Goal: Transaction & Acquisition: Purchase product/service

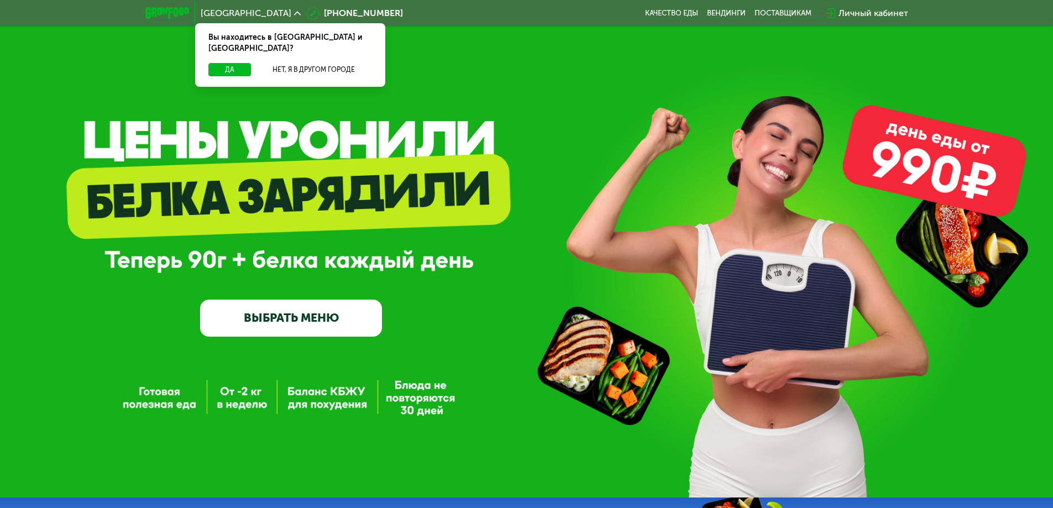
click at [315, 321] on link "ВЫБРАТЬ МЕНЮ" at bounding box center [291, 318] width 182 height 36
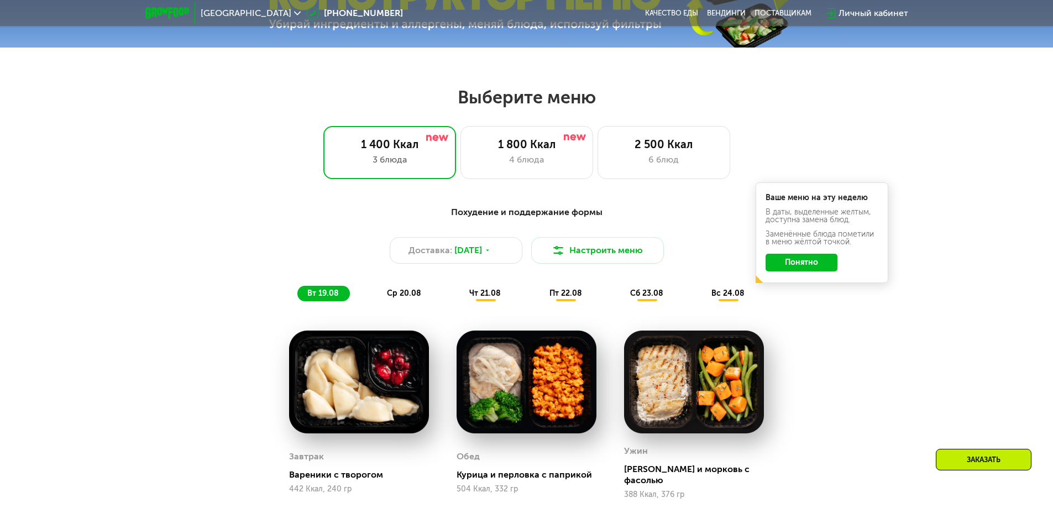
scroll to position [597, 0]
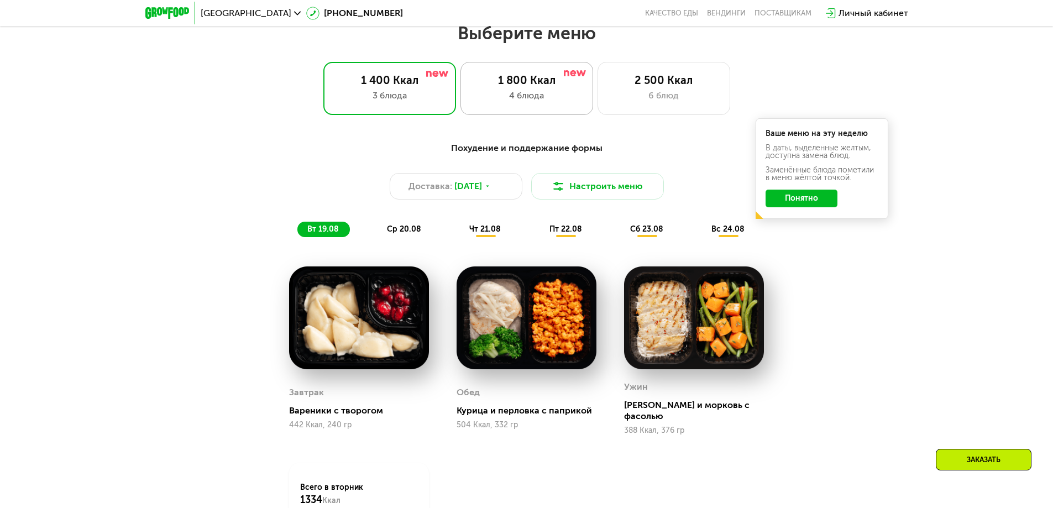
click at [544, 87] on div "1 800 Ккал" at bounding box center [526, 80] width 109 height 13
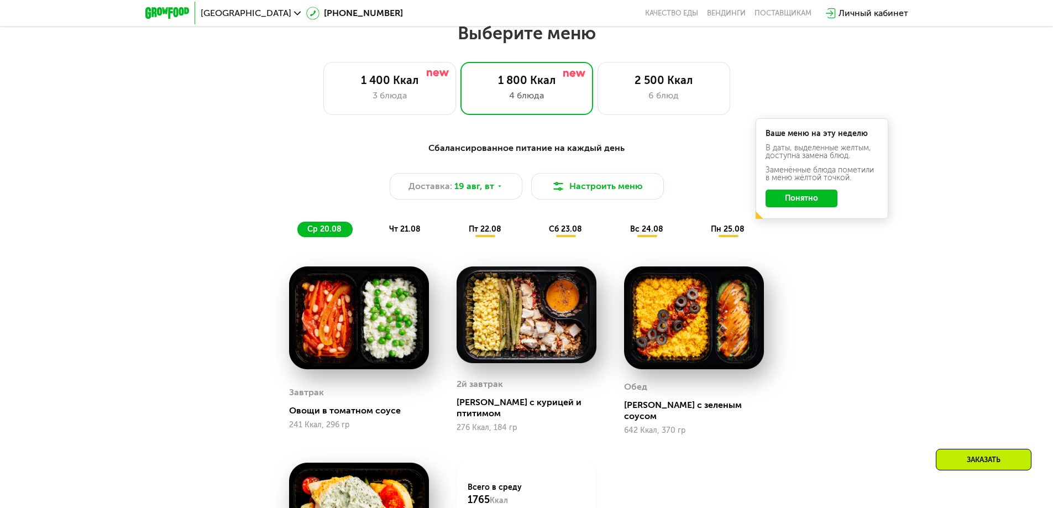
scroll to position [542, 0]
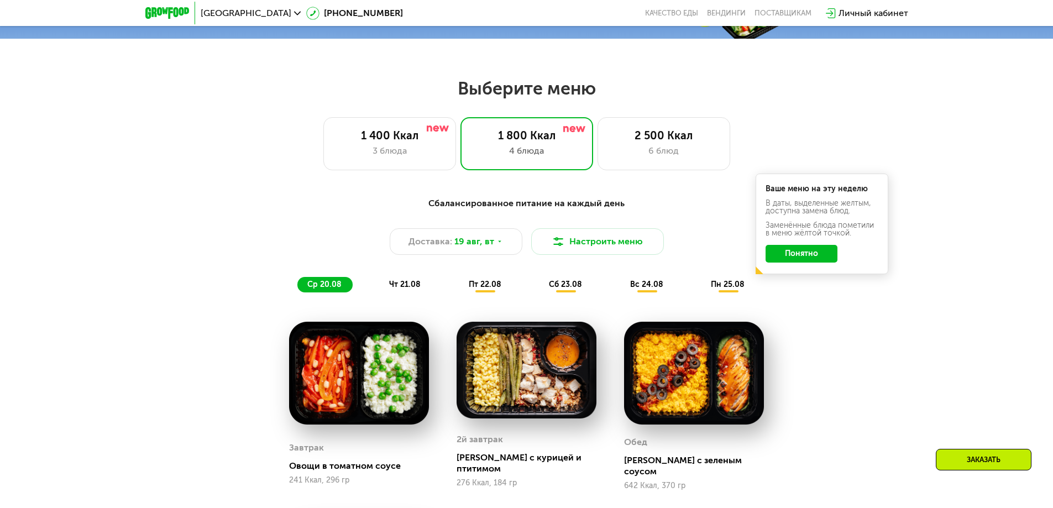
click at [408, 289] on span "чт 21.08" at bounding box center [405, 284] width 32 height 9
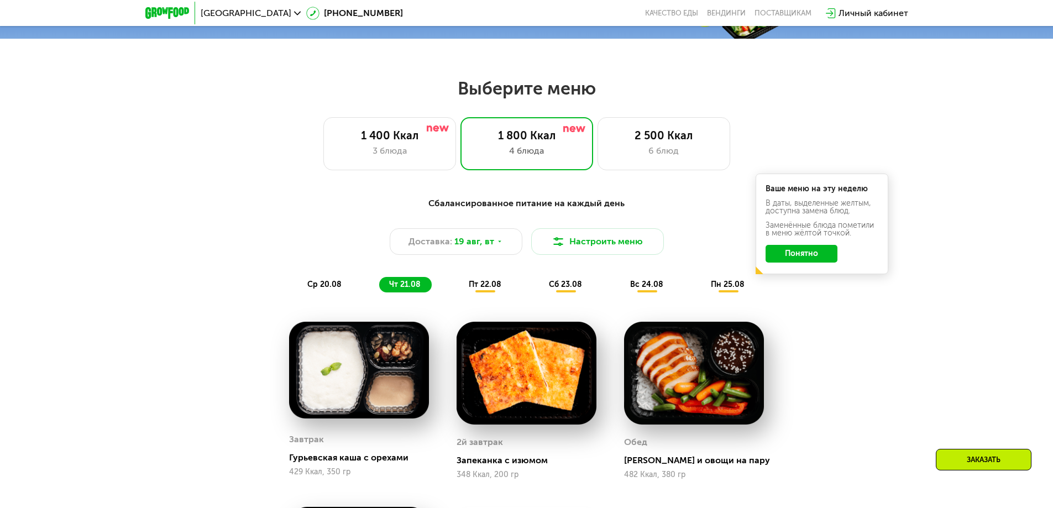
click at [493, 289] on span "пт 22.08" at bounding box center [485, 284] width 33 height 9
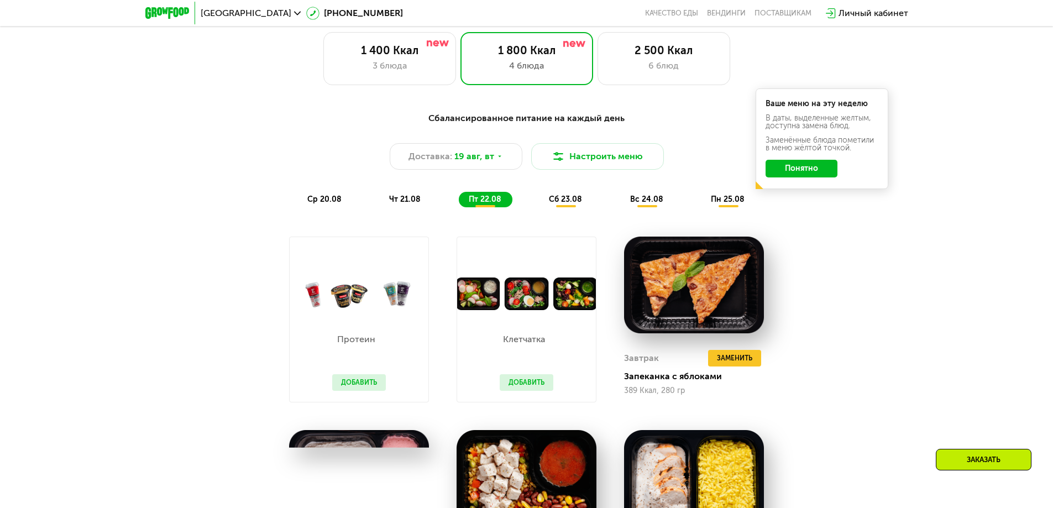
scroll to position [597, 0]
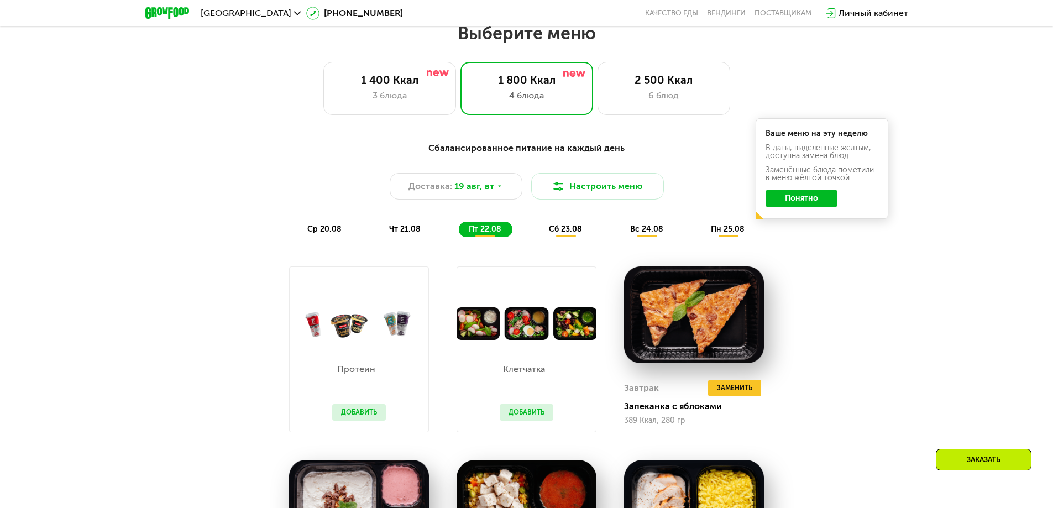
click at [620, 230] on div "сб 23.08" at bounding box center [647, 229] width 54 height 15
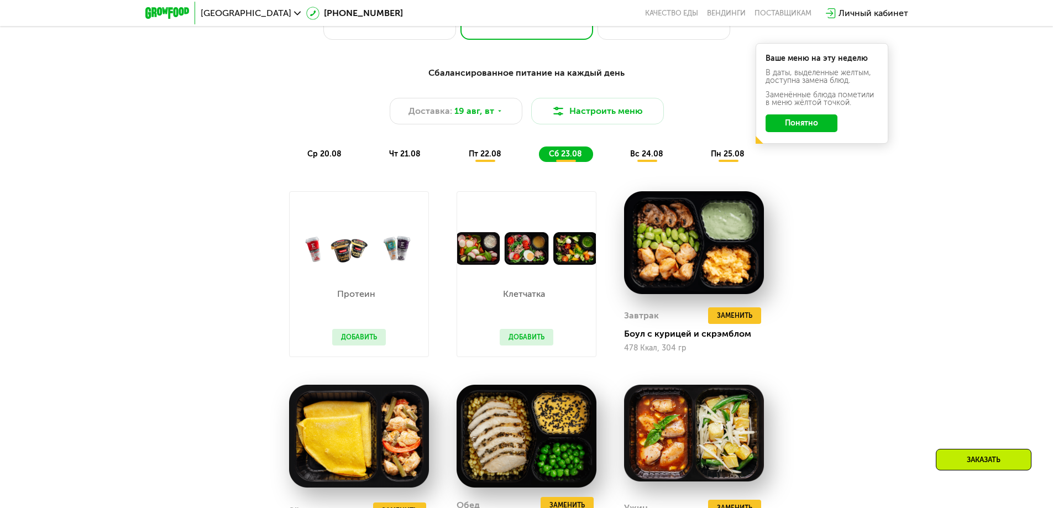
scroll to position [653, 0]
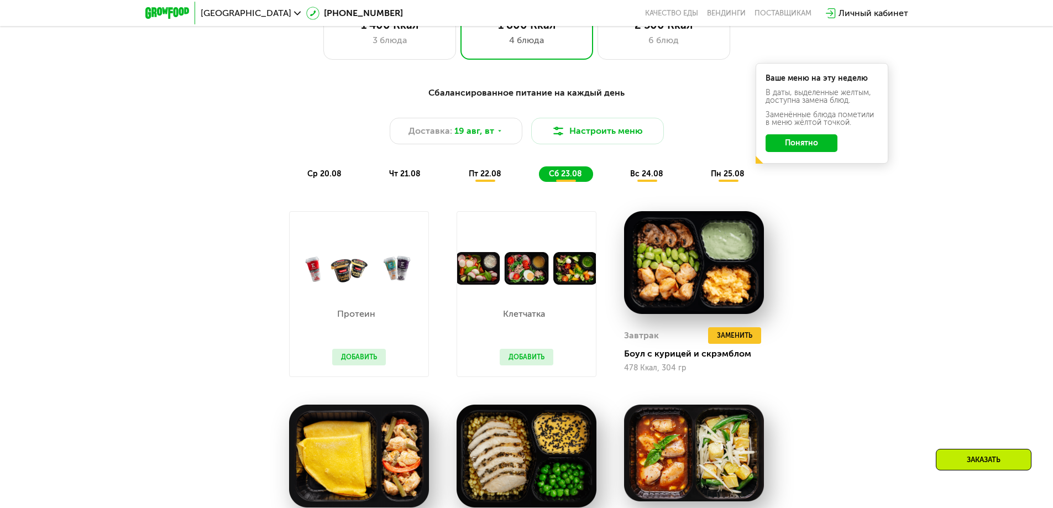
click at [645, 179] on span "вс 24.08" at bounding box center [646, 173] width 33 height 9
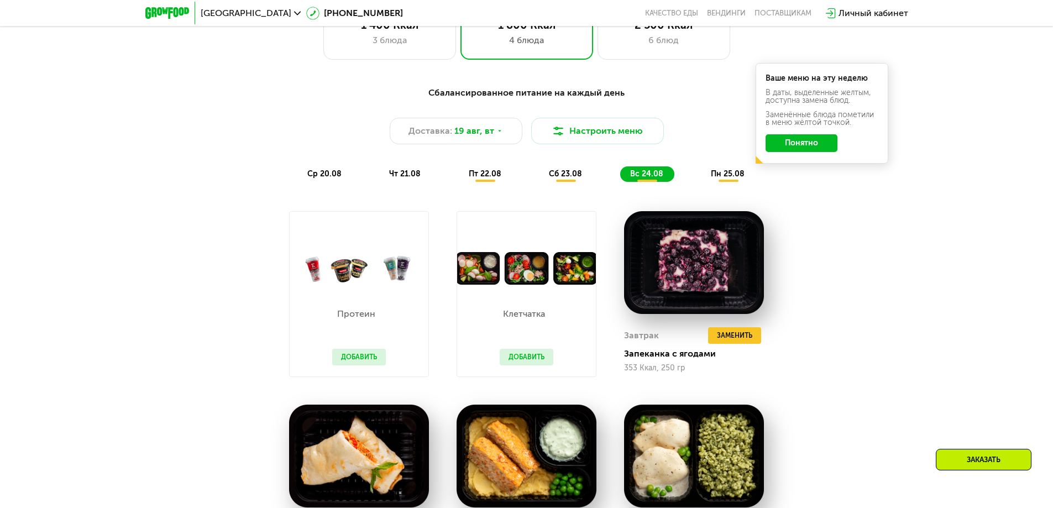
click at [712, 178] on span "пн 25.08" at bounding box center [728, 173] width 34 height 9
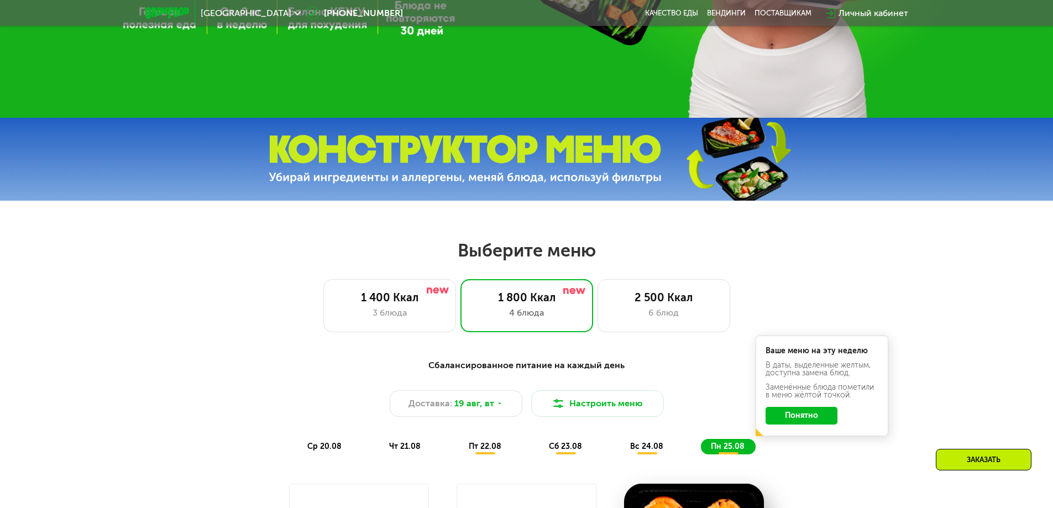
scroll to position [376, 0]
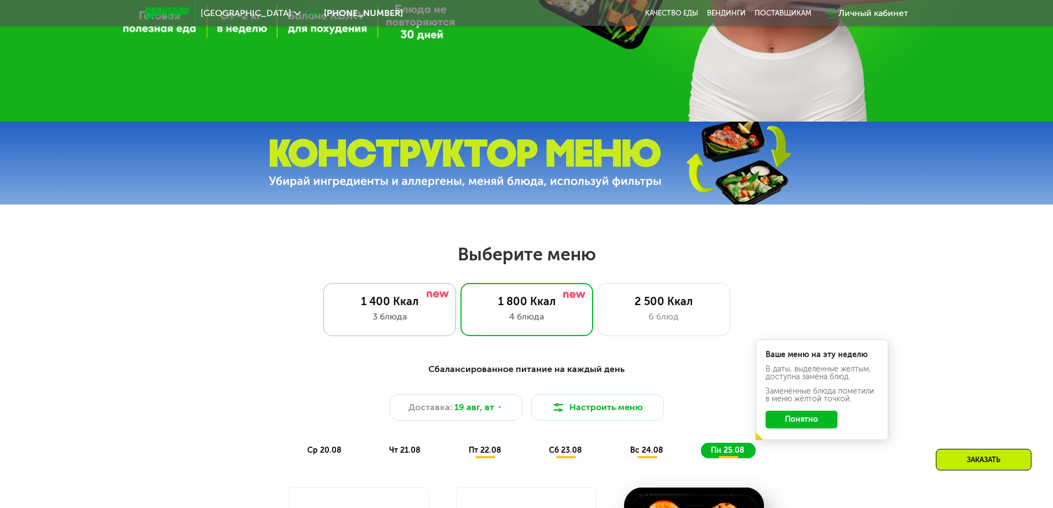
click at [396, 307] on div "1 400 Ккал" at bounding box center [389, 301] width 109 height 13
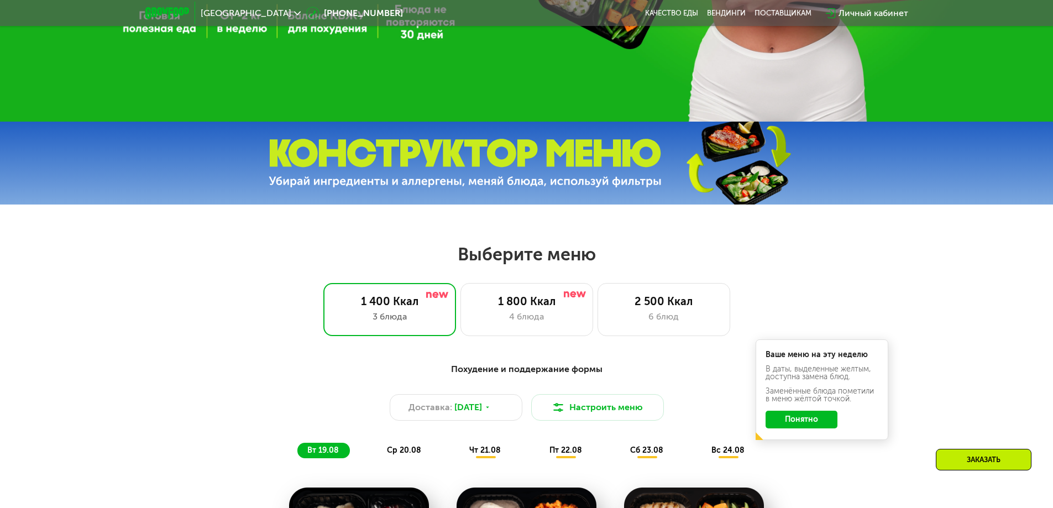
click at [805, 425] on button "Понятно" at bounding box center [802, 420] width 72 height 18
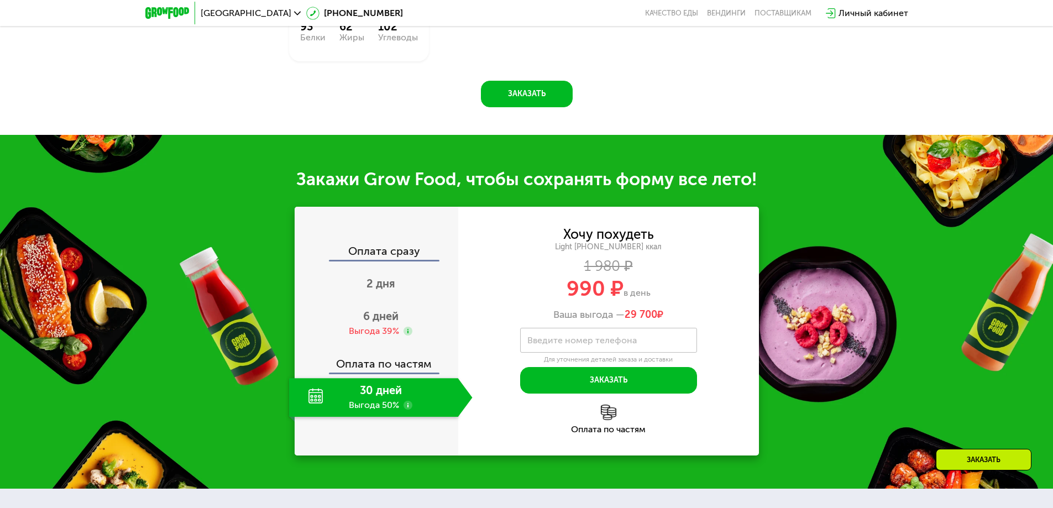
scroll to position [1150, 0]
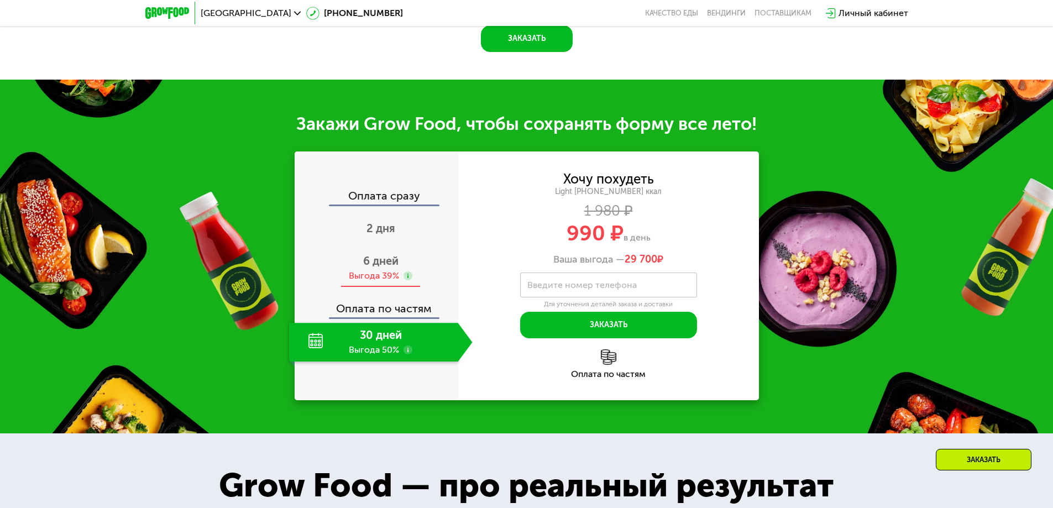
click at [371, 270] on div "Выгода 39%" at bounding box center [374, 276] width 50 height 12
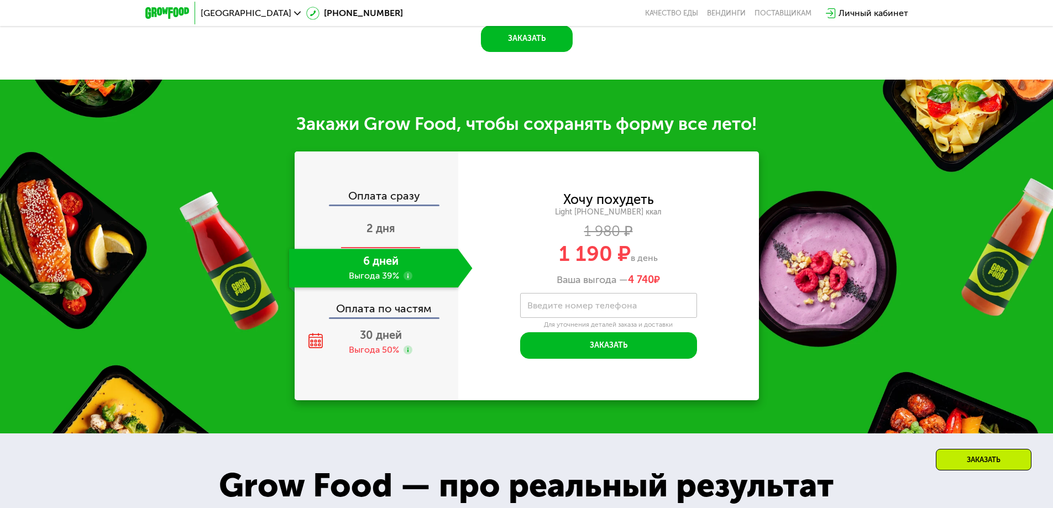
click at [396, 215] on div "2 дня" at bounding box center [381, 229] width 184 height 39
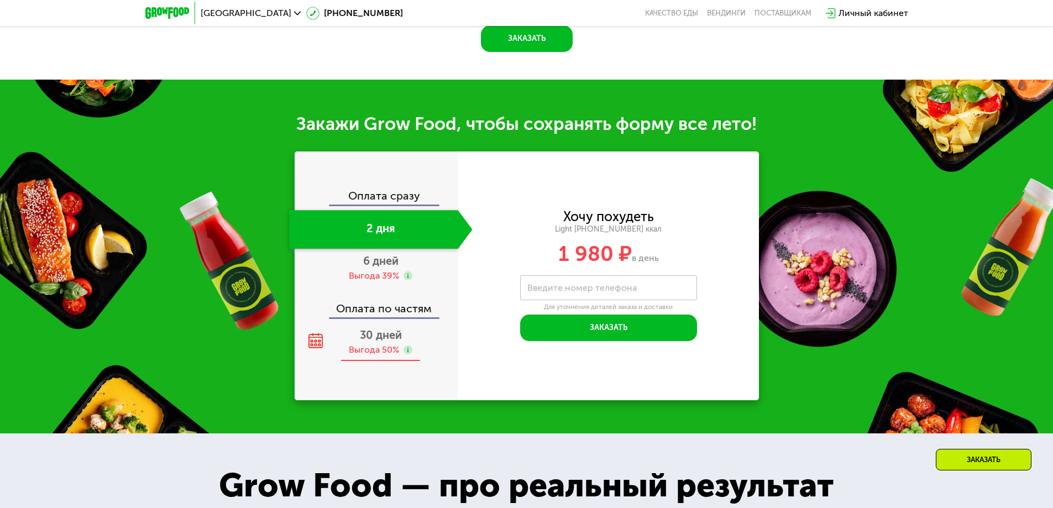
click at [391, 333] on span "30 дней" at bounding box center [381, 334] width 42 height 13
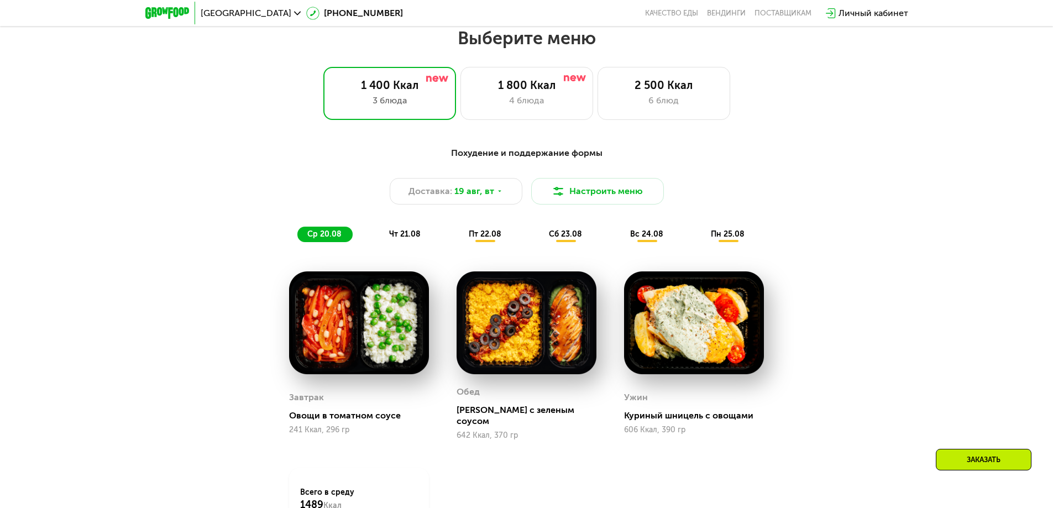
scroll to position [708, 0]
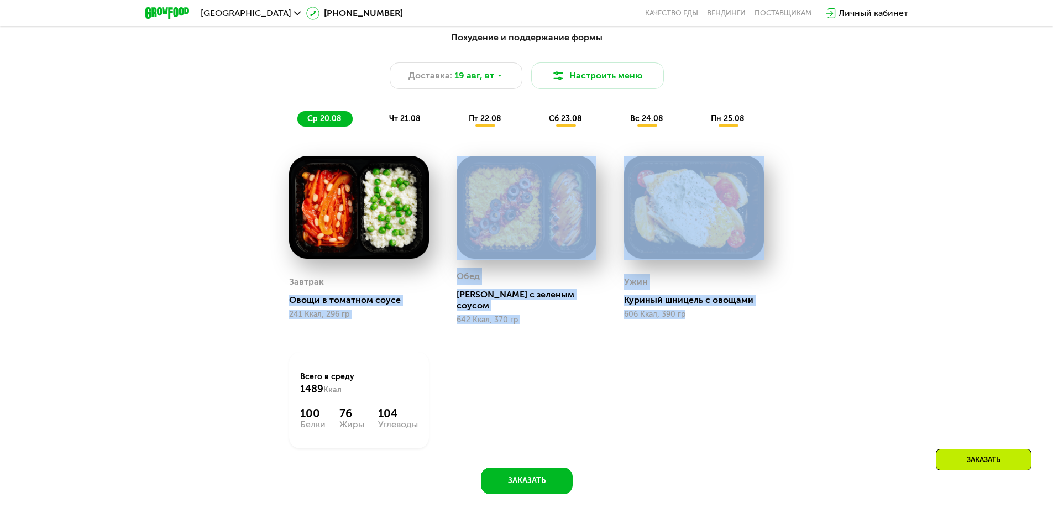
drag, startPoint x: 286, startPoint y: 299, endPoint x: 701, endPoint y: 320, distance: 415.8
click at [0, 0] on div "Завтрак Овощи в томатном соусе 241 Ккал, 296 гр [PERSON_NAME] с зеленым соусом …" at bounding box center [0, 0] width 0 height 0
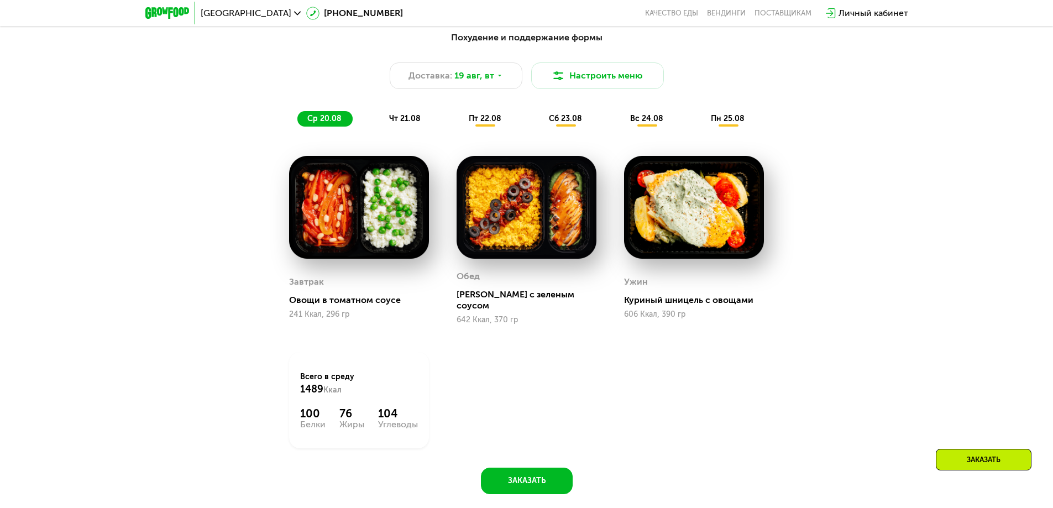
click at [274, 272] on div "Похудение и поддержание формы Доставка: [DATE] Настроить меню ср 20.08 чт 21.08…" at bounding box center [526, 259] width 681 height 471
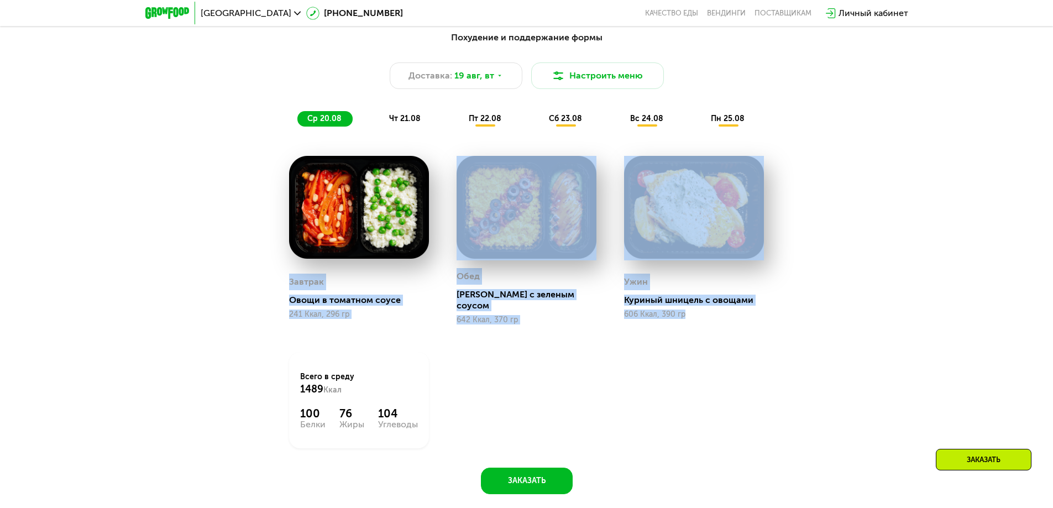
drag, startPoint x: 290, startPoint y: 280, endPoint x: 729, endPoint y: 324, distance: 440.7
click at [0, 0] on div "Завтрак Овощи в томатном соусе 241 Ккал, 296 гр [PERSON_NAME] с зеленым соусом …" at bounding box center [0, 0] width 0 height 0
click at [373, 317] on div "241 Ккал, 296 гр" at bounding box center [359, 314] width 140 height 9
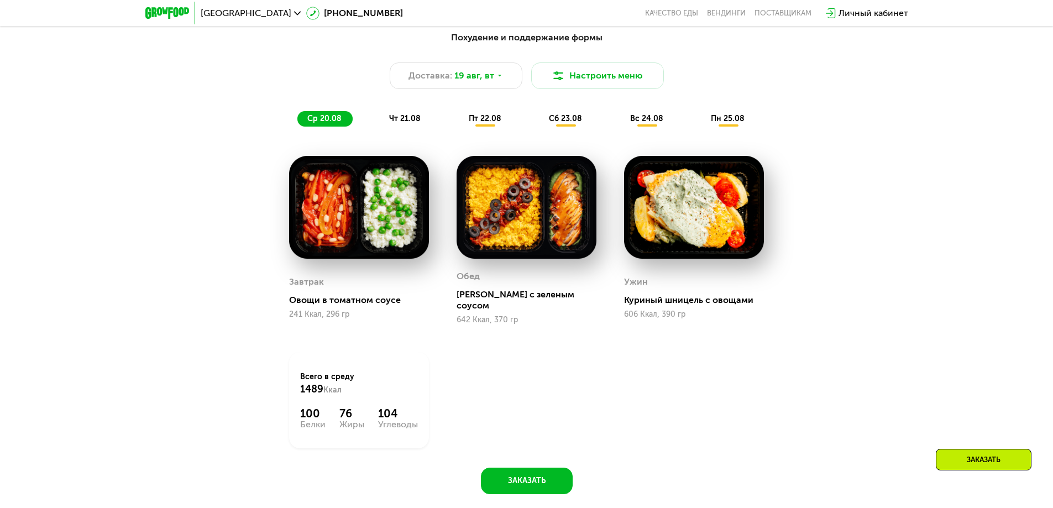
click at [360, 207] on img at bounding box center [359, 207] width 140 height 103
drag, startPoint x: 241, startPoint y: 159, endPoint x: 132, endPoint y: 265, distance: 151.7
click at [132, 265] on div "Похудение и поддержание формы Доставка: [DATE] Настроить меню ср 20.08 чт 21.08…" at bounding box center [526, 268] width 1053 height 507
click at [405, 122] on span "чт 21.08" at bounding box center [405, 118] width 32 height 9
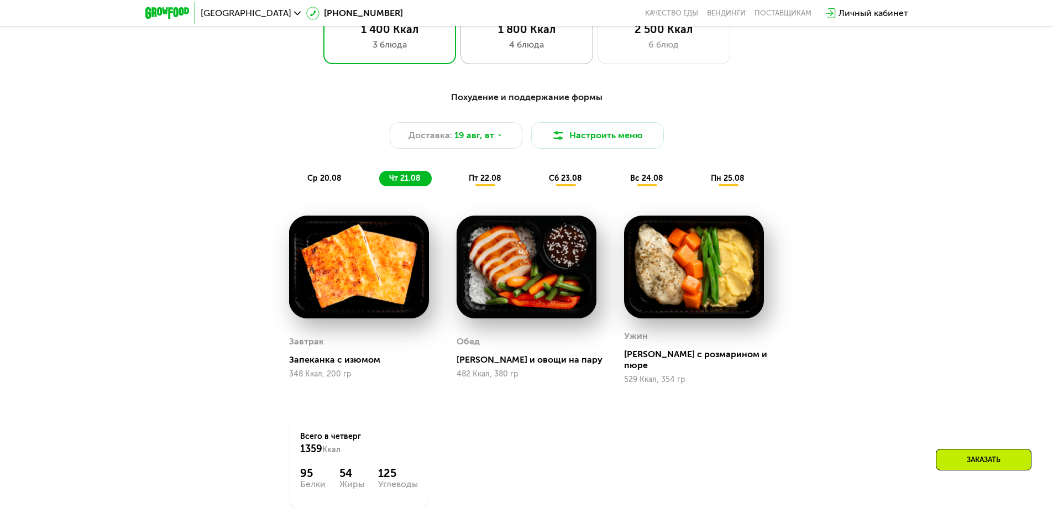
scroll to position [653, 0]
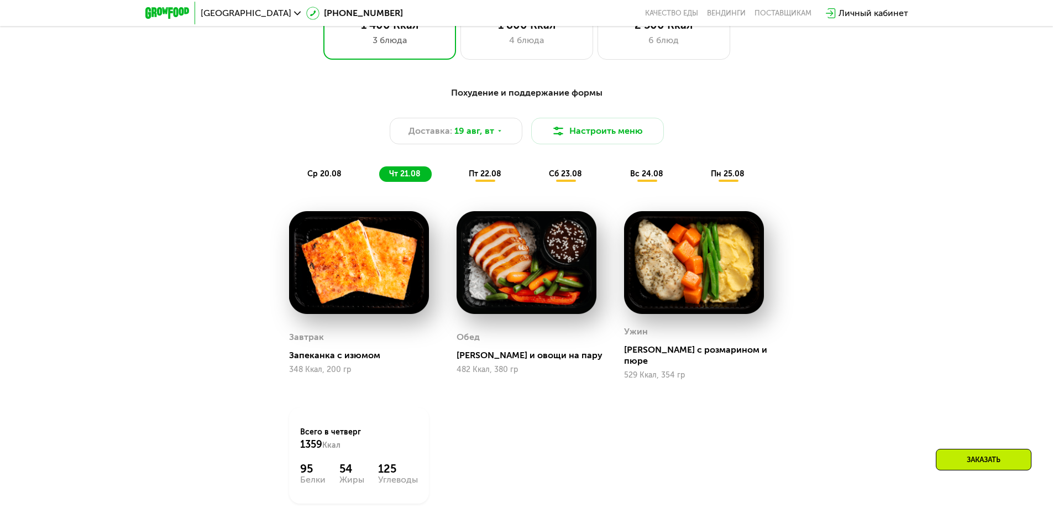
click at [488, 179] on span "пт 22.08" at bounding box center [485, 173] width 33 height 9
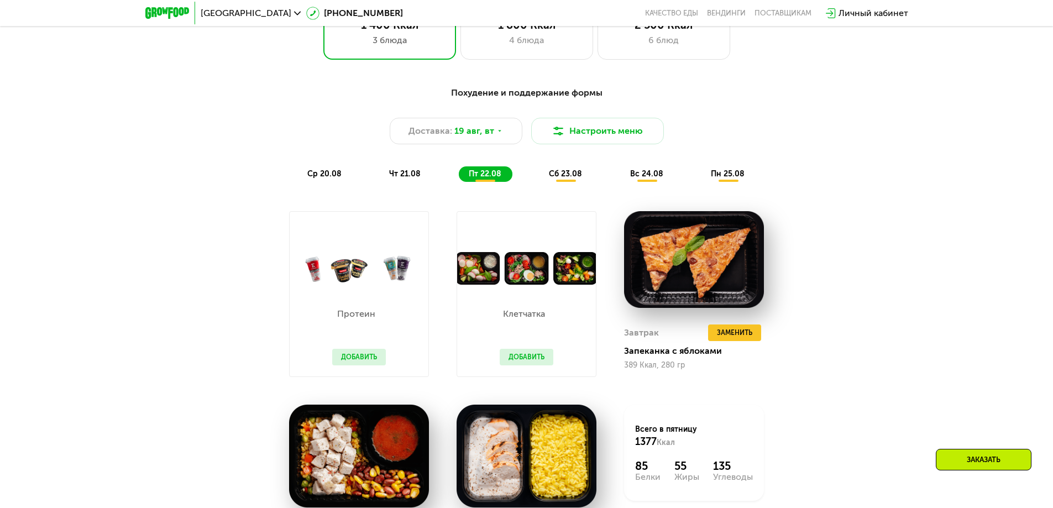
click at [620, 182] on div "сб 23.08" at bounding box center [647, 173] width 54 height 15
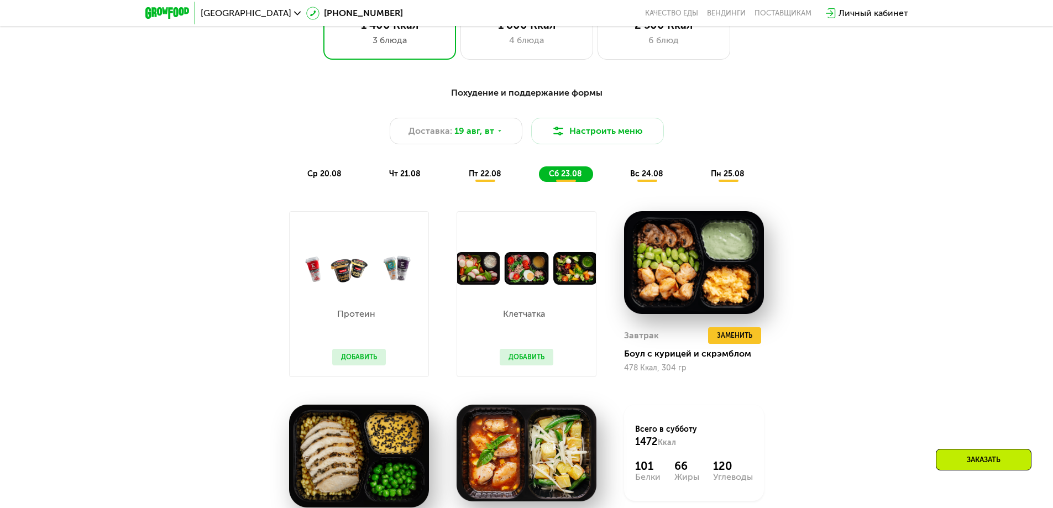
click at [701, 182] on div "вс 24.08" at bounding box center [728, 173] width 55 height 15
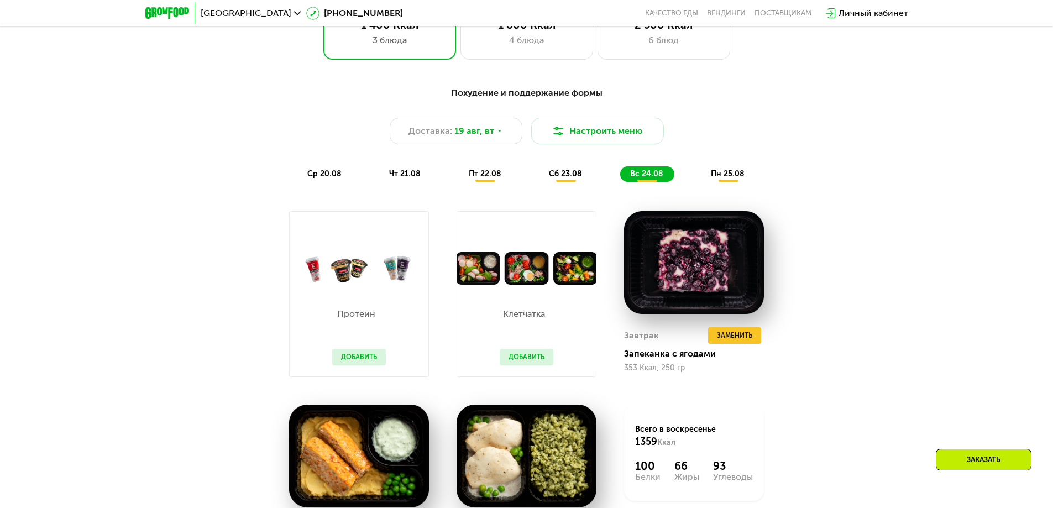
click at [714, 177] on span "пн 25.08" at bounding box center [728, 173] width 34 height 9
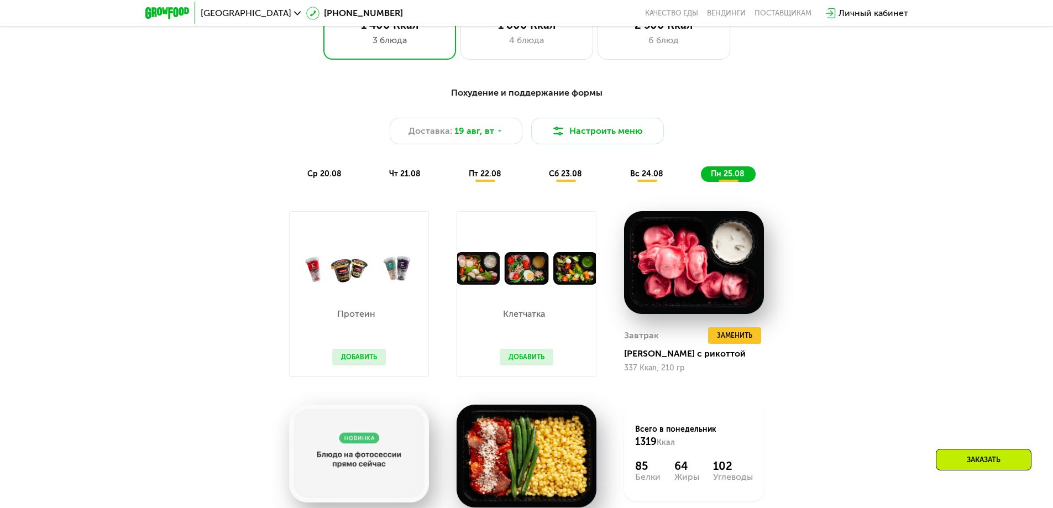
click at [310, 178] on span "ср 20.08" at bounding box center [324, 173] width 34 height 9
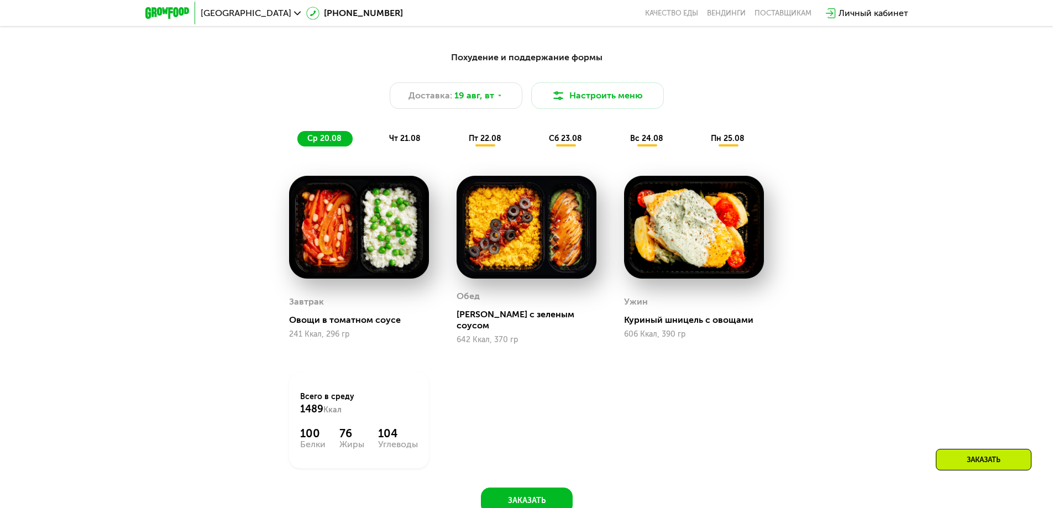
scroll to position [708, 0]
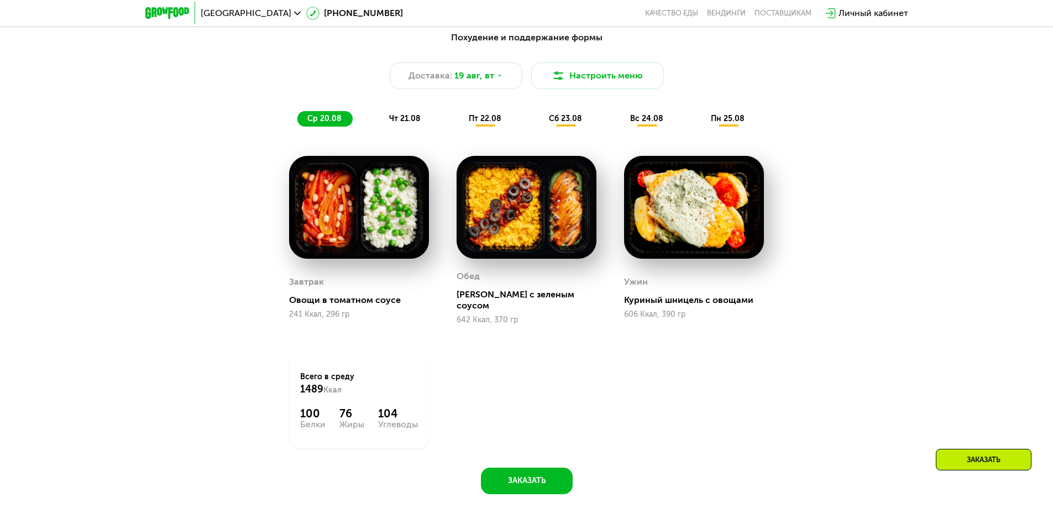
click at [335, 226] on img at bounding box center [359, 207] width 140 height 103
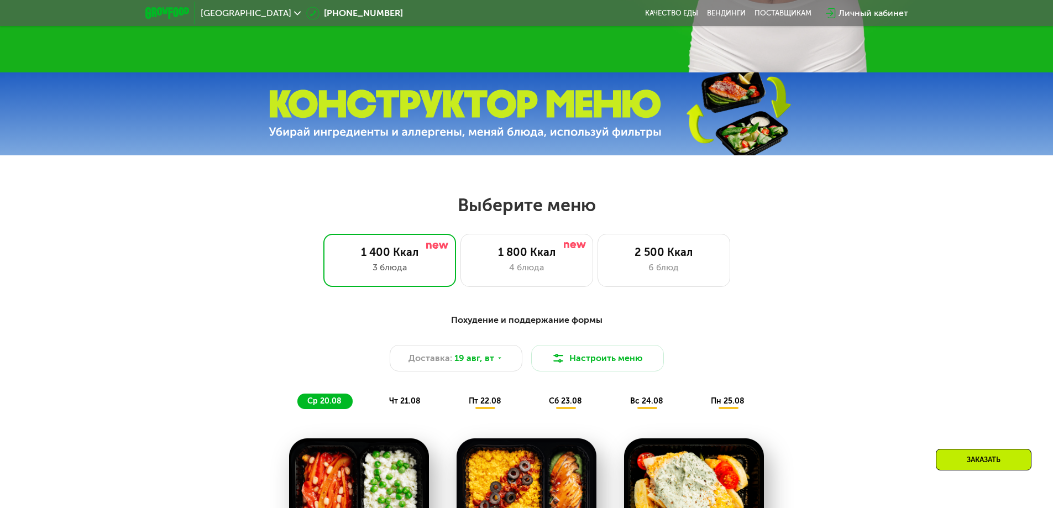
scroll to position [431, 0]
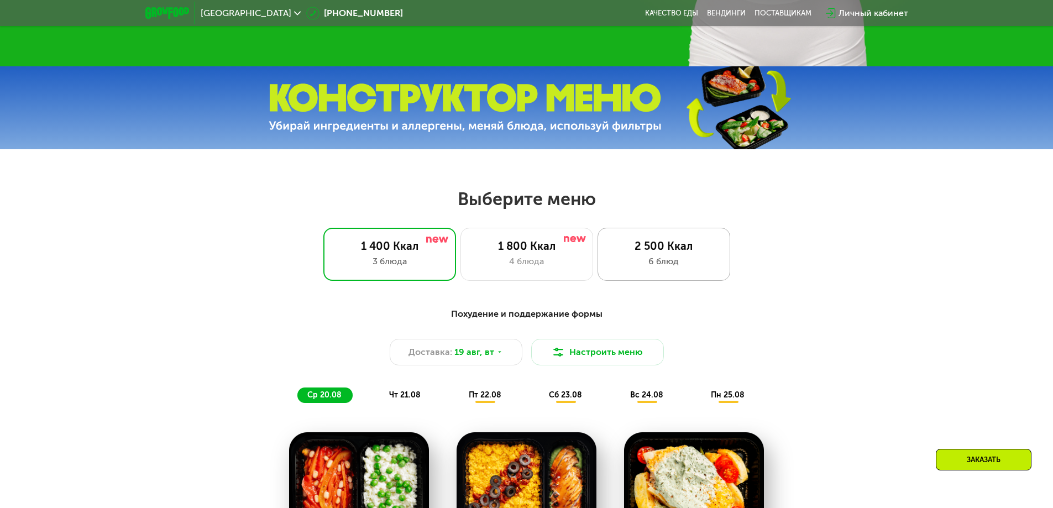
click at [665, 246] on div "2 500 Ккал" at bounding box center [663, 245] width 109 height 13
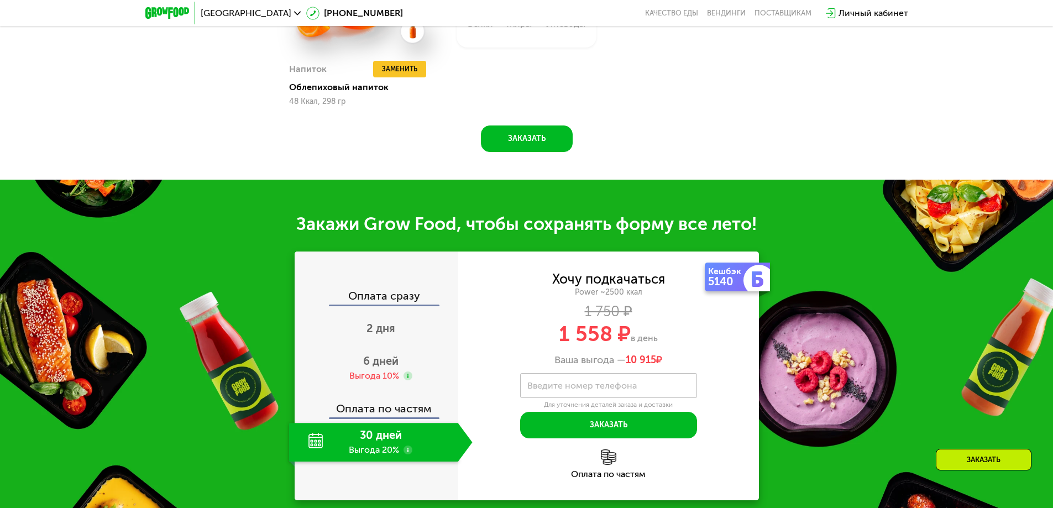
scroll to position [1316, 0]
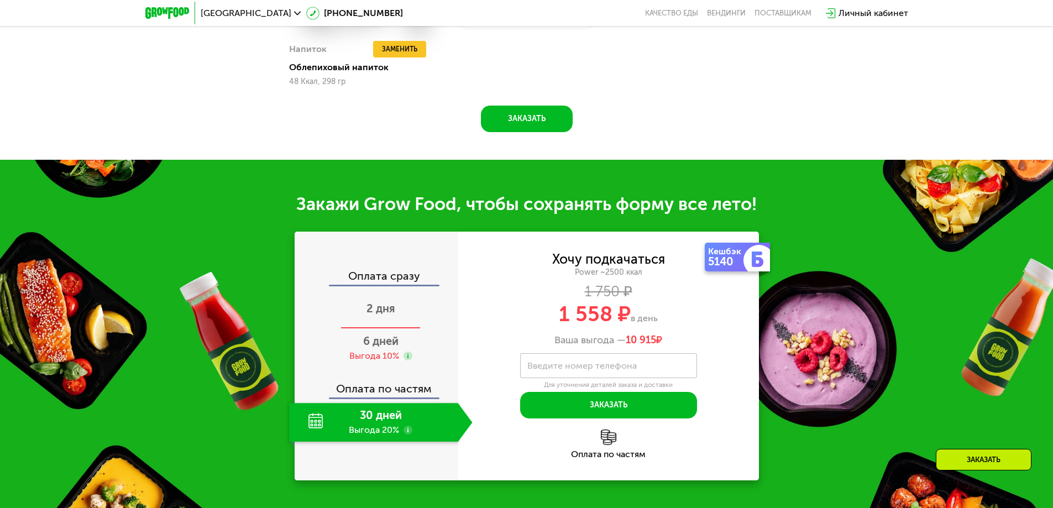
click at [388, 316] on div "2 дня" at bounding box center [381, 309] width 184 height 39
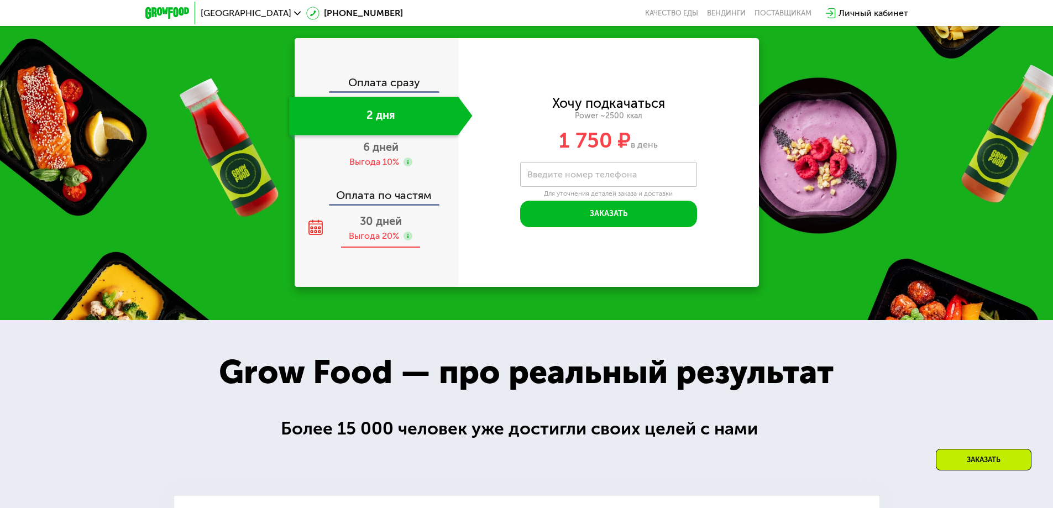
scroll to position [1250, 0]
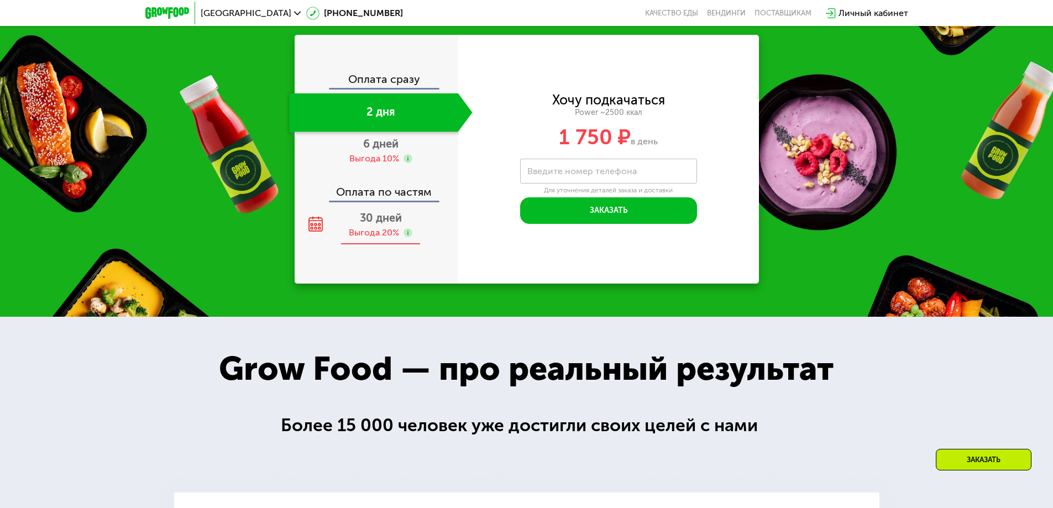
click at [390, 239] on div "Выгода 20%" at bounding box center [374, 233] width 50 height 12
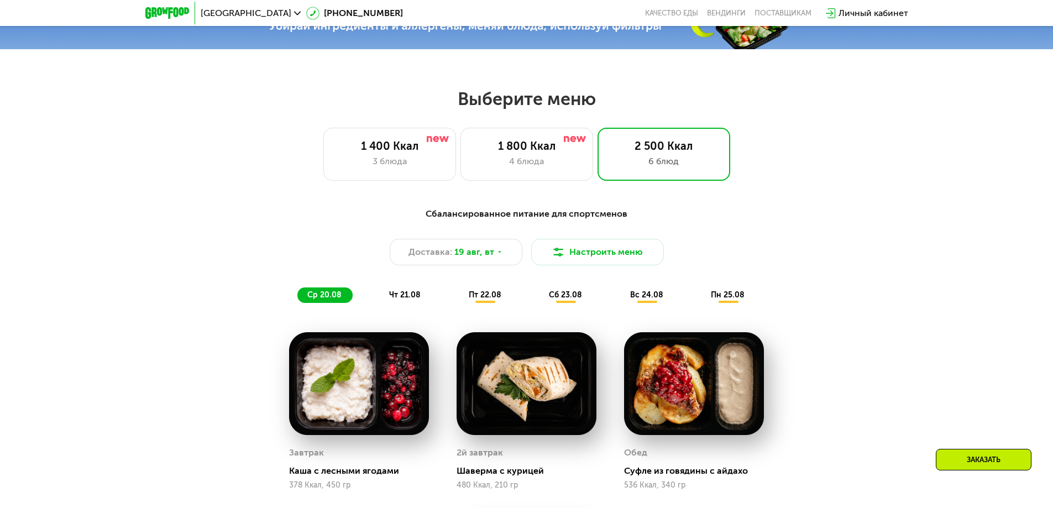
scroll to position [531, 0]
click at [410, 300] on span "чт 21.08" at bounding box center [405, 295] width 32 height 9
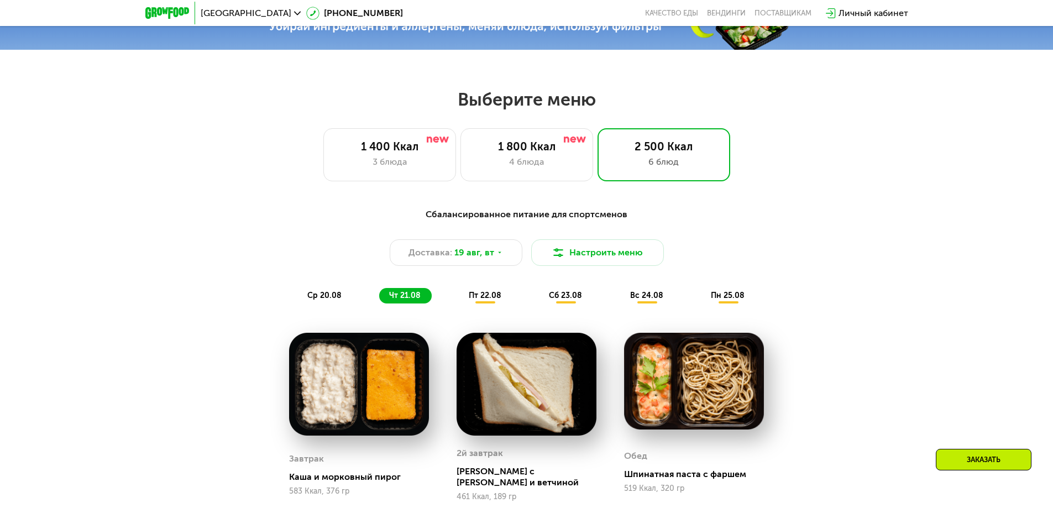
click at [470, 299] on span "пт 22.08" at bounding box center [485, 295] width 33 height 9
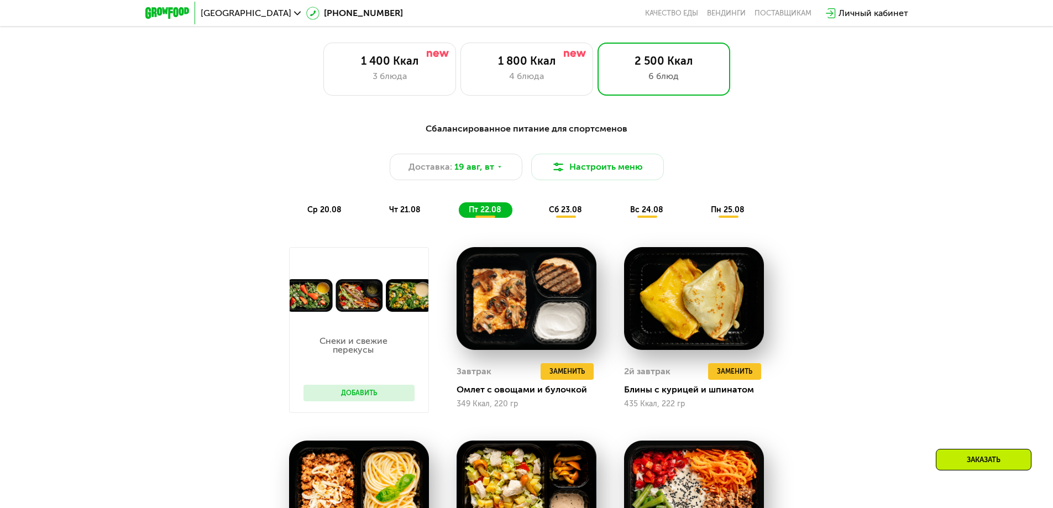
scroll to position [586, 0]
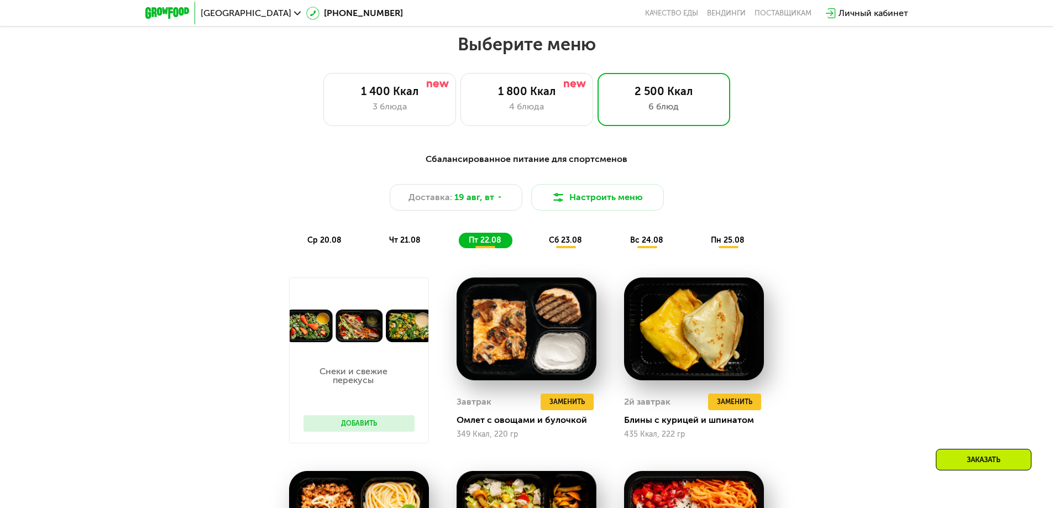
click at [566, 245] on span "сб 23.08" at bounding box center [565, 240] width 33 height 9
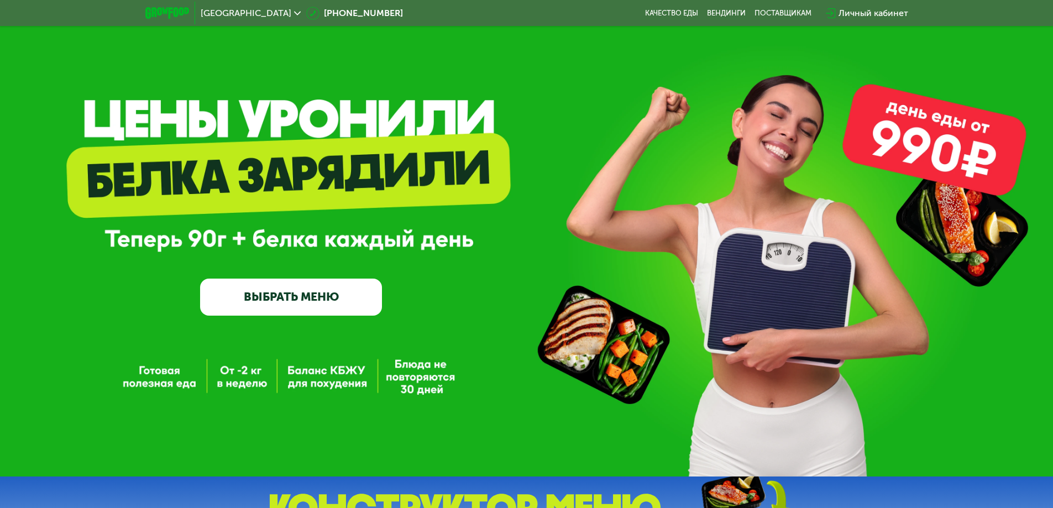
scroll to position [0, 0]
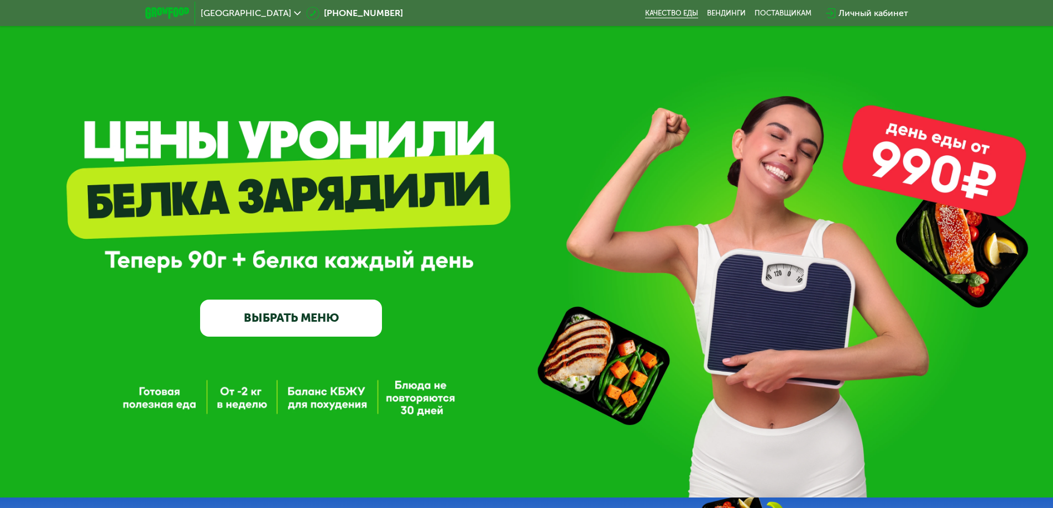
click at [679, 16] on link "Качество еды" at bounding box center [671, 13] width 53 height 9
